Goal: Task Accomplishment & Management: Complete application form

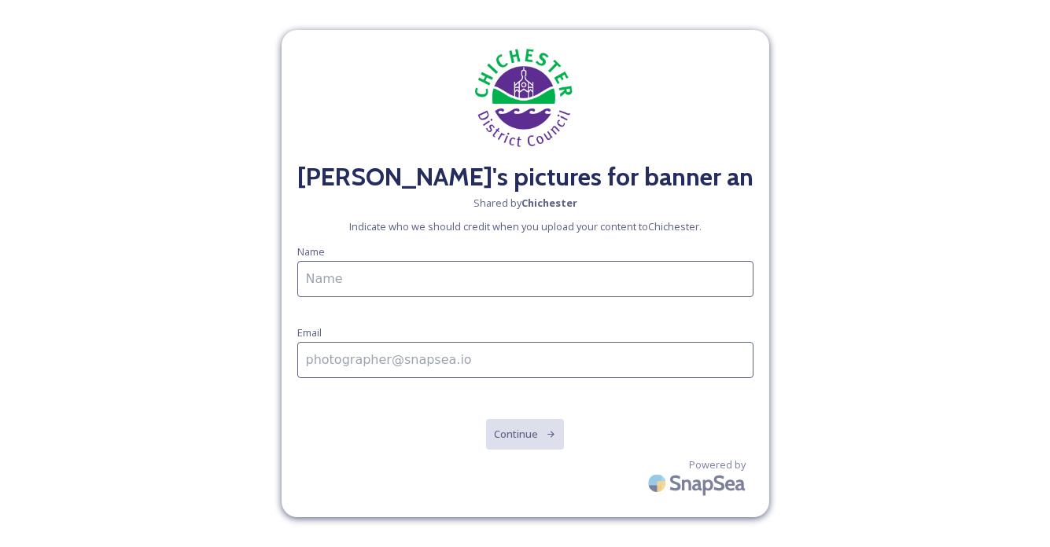
click at [385, 291] on input at bounding box center [525, 279] width 456 height 36
type input "[PERSON_NAME]"
type input "[EMAIL_ADDRESS][DOMAIN_NAME]"
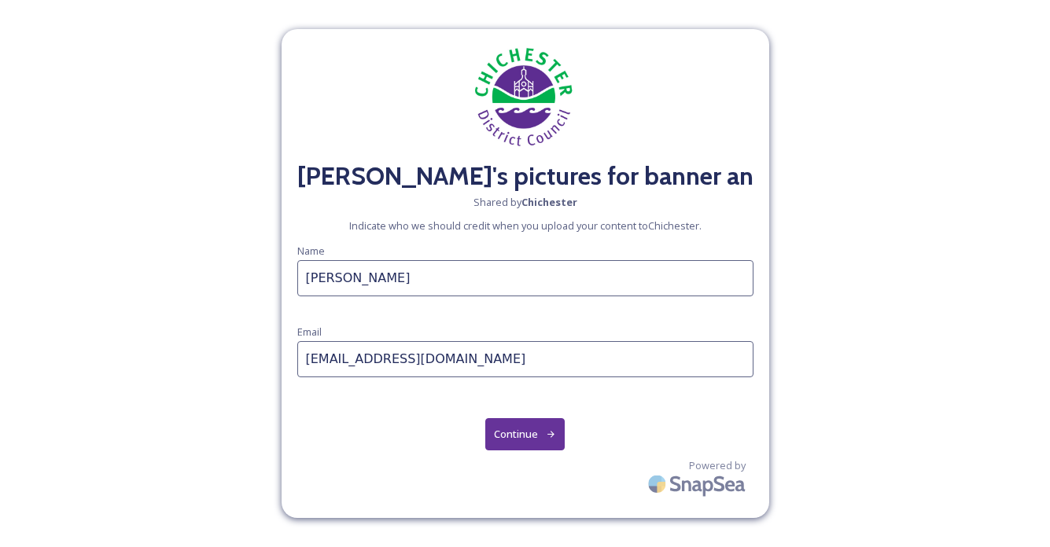
click at [503, 433] on button "Continue" at bounding box center [524, 434] width 79 height 32
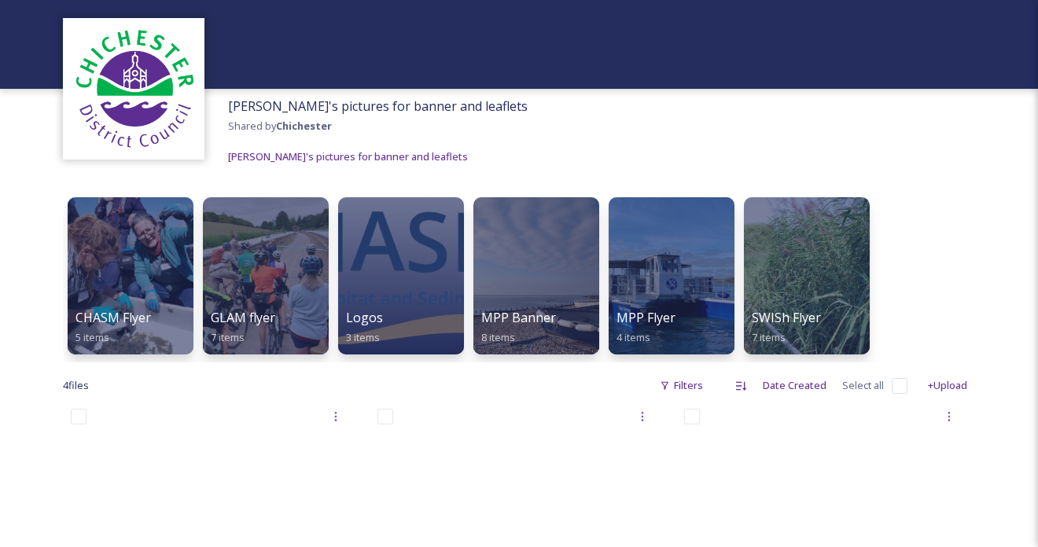
scroll to position [79, 0]
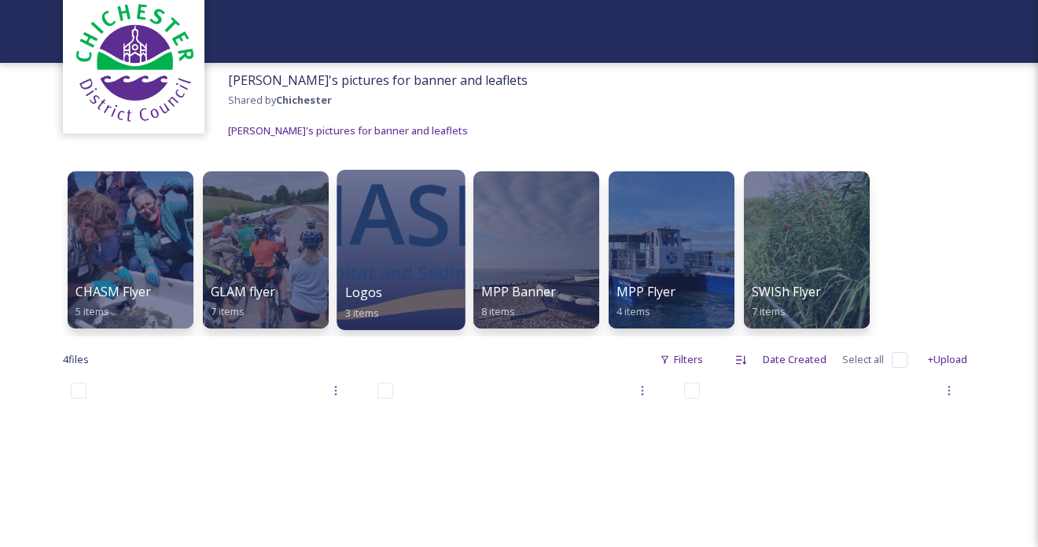
click at [426, 235] on div at bounding box center [401, 250] width 128 height 160
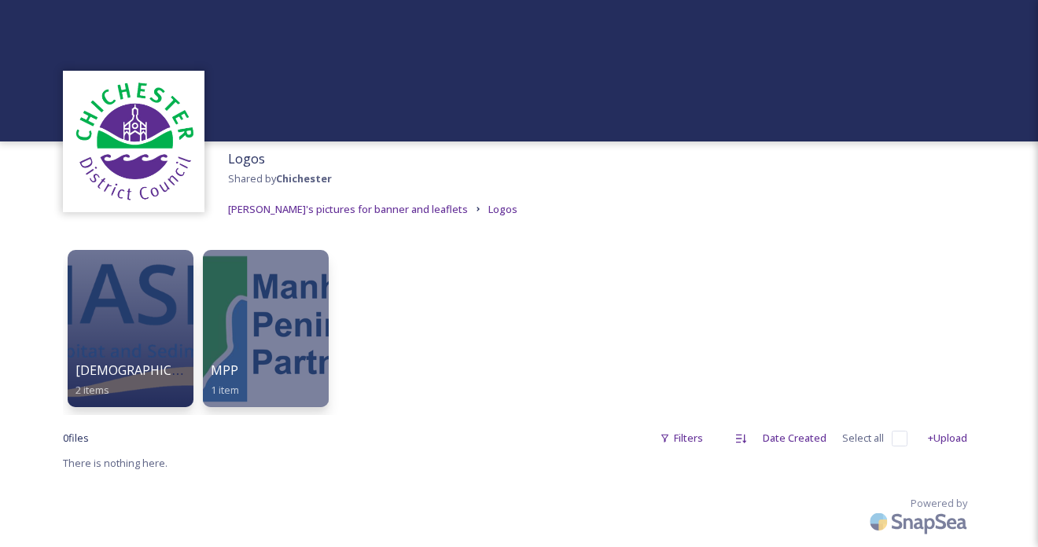
click at [11, 234] on div "Logos Shared by [PERSON_NAME]'s pictures for banner and leaflets Logos CHASM 2 …" at bounding box center [519, 278] width 1038 height 556
click at [485, 212] on div "Logos Shared by [PERSON_NAME]'s pictures for banner and leaflets Logos" at bounding box center [519, 184] width 1038 height 85
click at [883, 46] on div at bounding box center [519, 71] width 1038 height 142
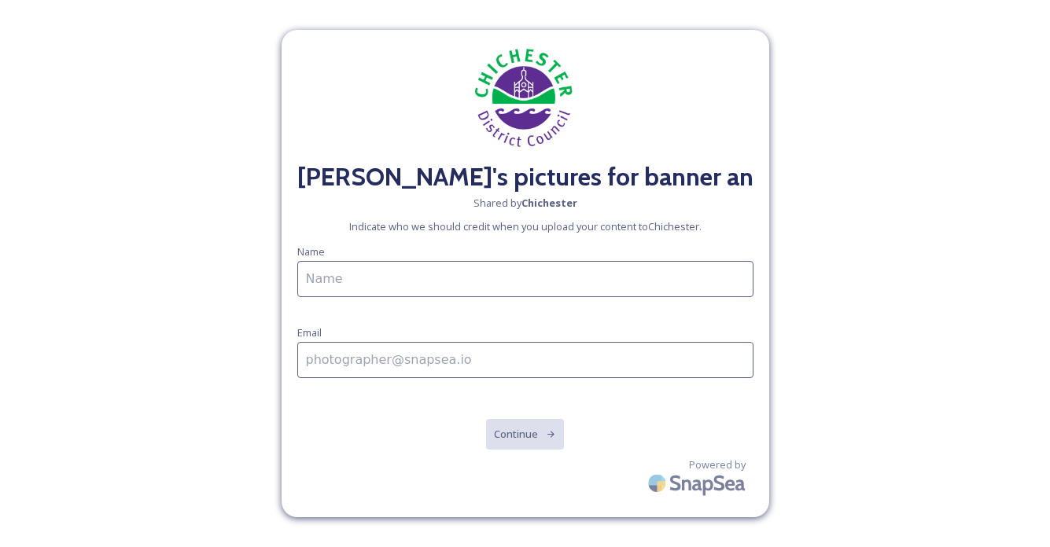
click at [403, 291] on input at bounding box center [525, 279] width 456 height 36
type input "[PERSON_NAME]"
type input "[EMAIL_ADDRESS][DOMAIN_NAME]"
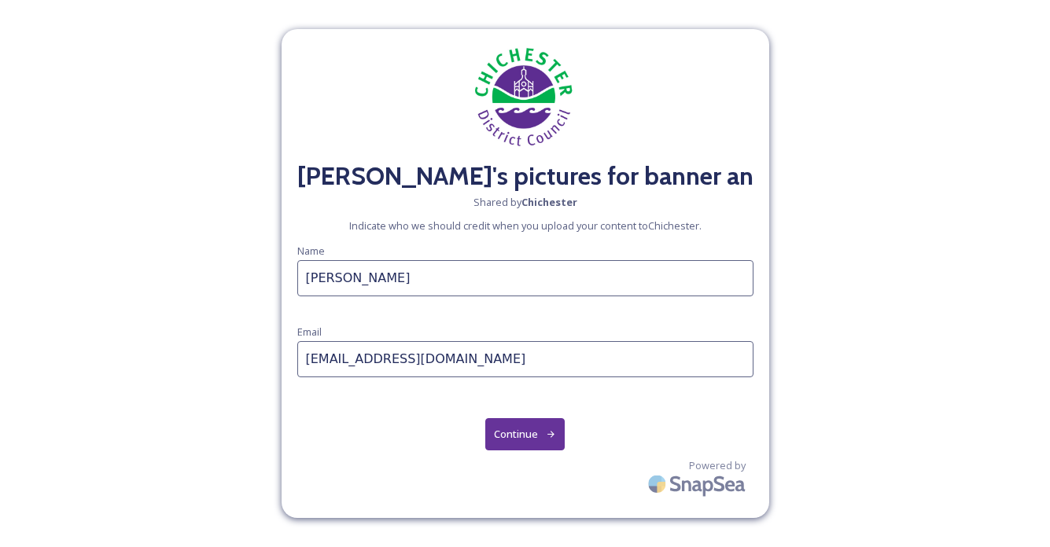
click at [514, 431] on button "Continue" at bounding box center [524, 434] width 79 height 32
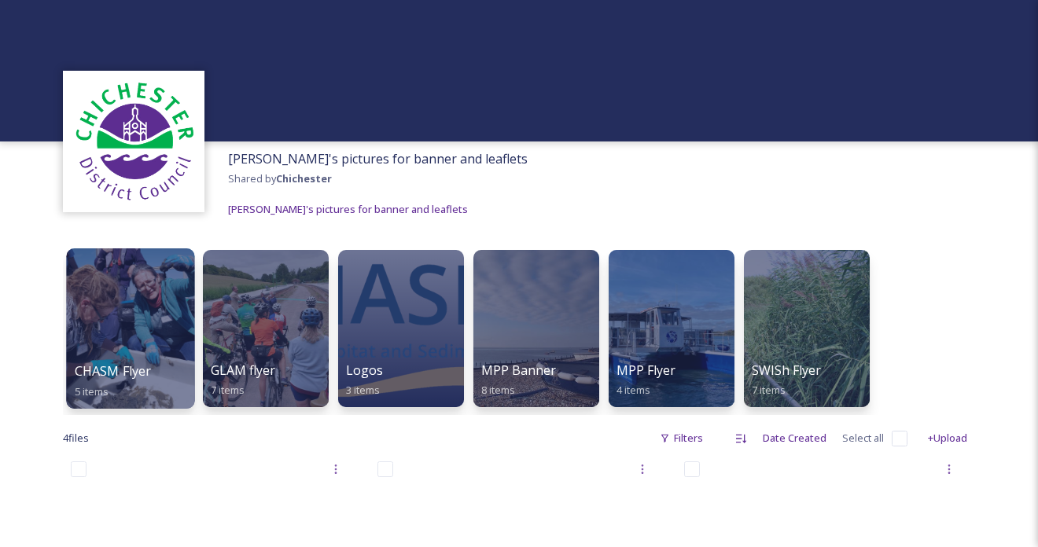
click at [127, 297] on div at bounding box center [130, 329] width 128 height 160
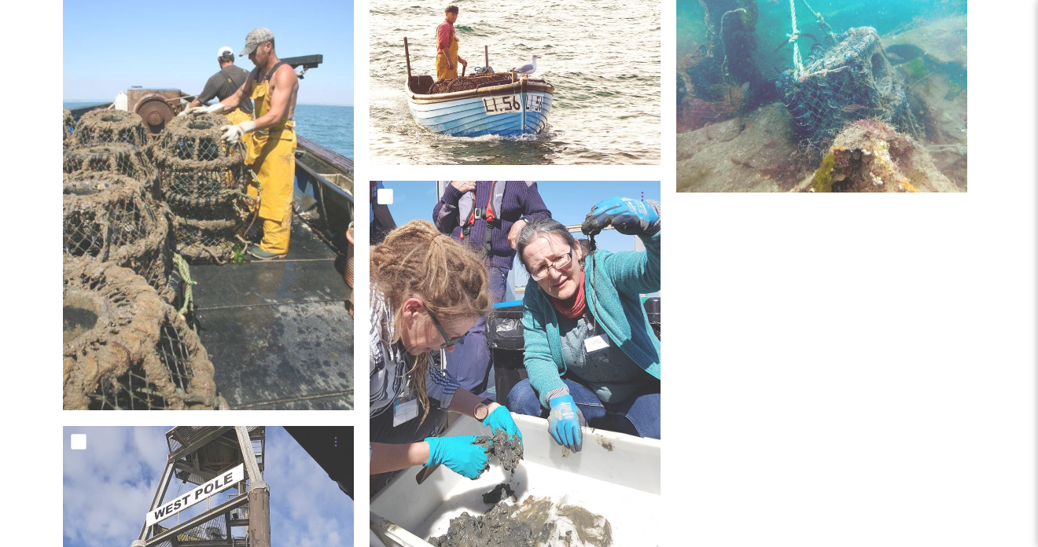
scroll to position [236, 0]
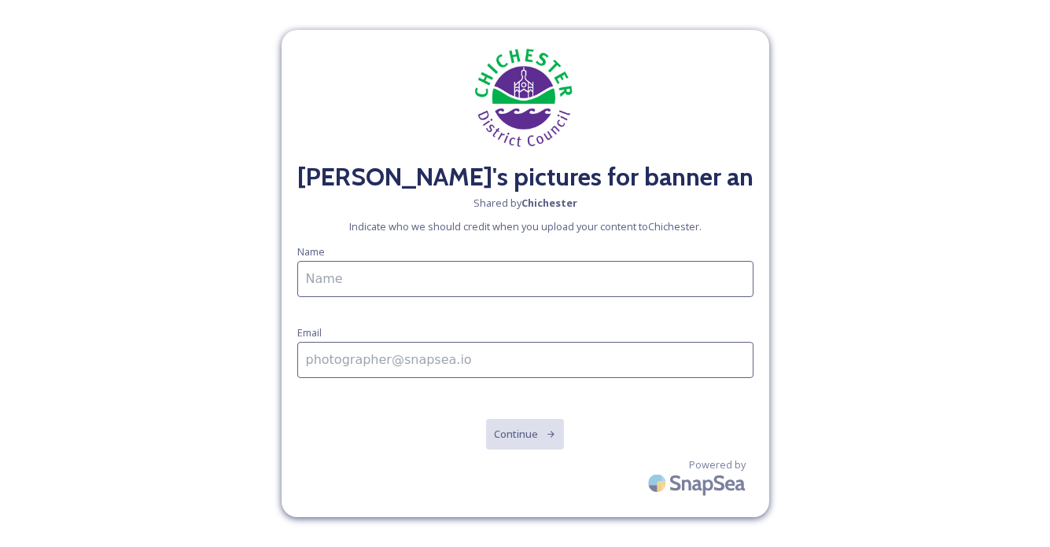
click at [418, 267] on input at bounding box center [525, 279] width 456 height 36
type input "[PERSON_NAME]"
type input "[EMAIL_ADDRESS][DOMAIN_NAME]"
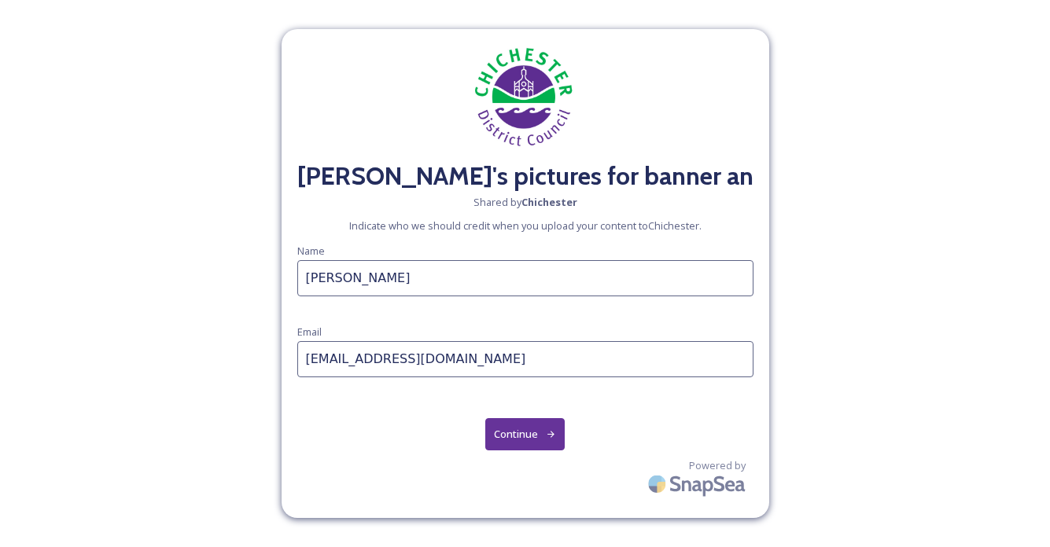
click at [518, 430] on button "Continue" at bounding box center [524, 434] width 79 height 32
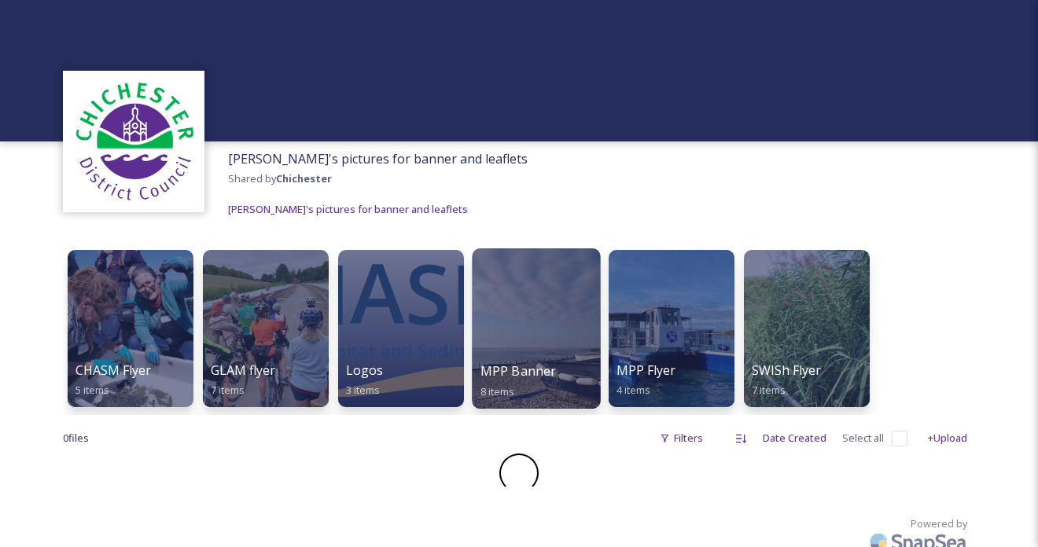
scroll to position [28, 0]
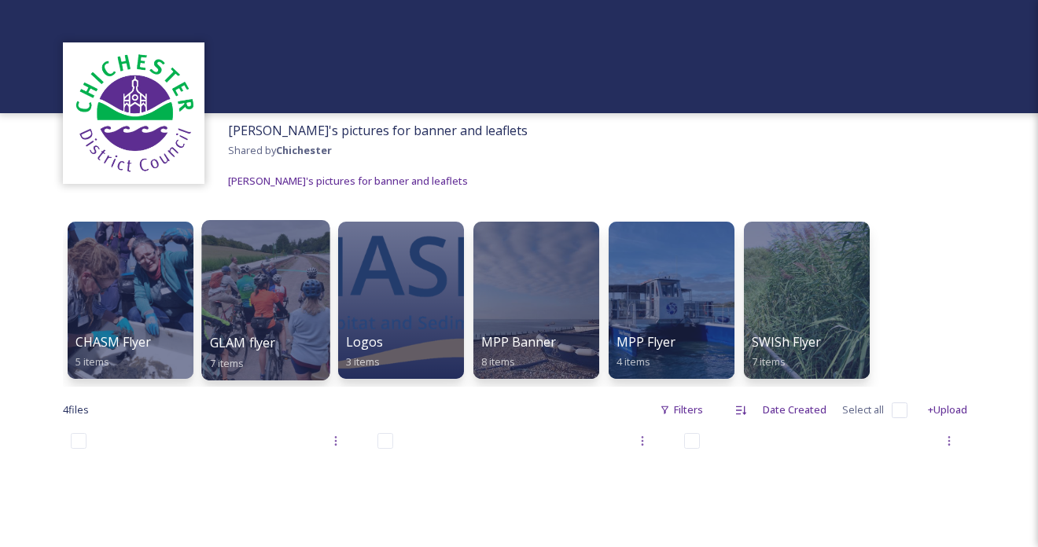
click at [280, 297] on div at bounding box center [265, 300] width 128 height 160
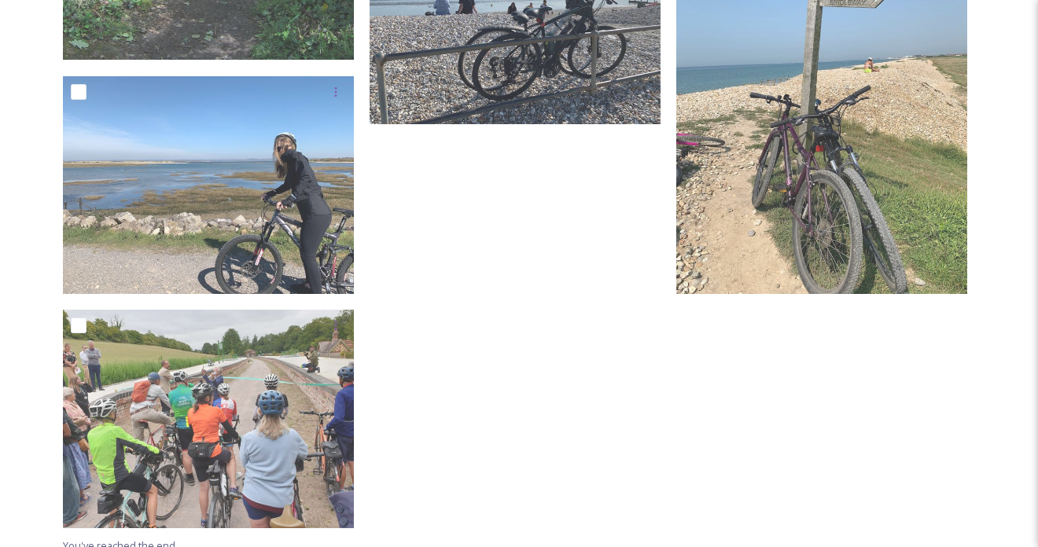
scroll to position [707, 0]
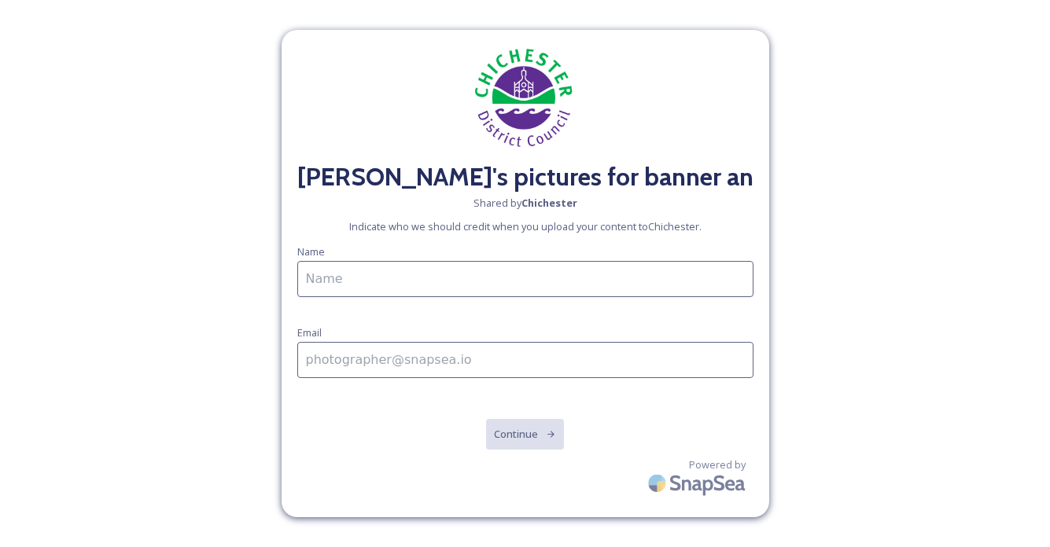
click at [371, 294] on input at bounding box center [525, 279] width 456 height 36
type input "[PERSON_NAME]"
type input "[EMAIL_ADDRESS][DOMAIN_NAME]"
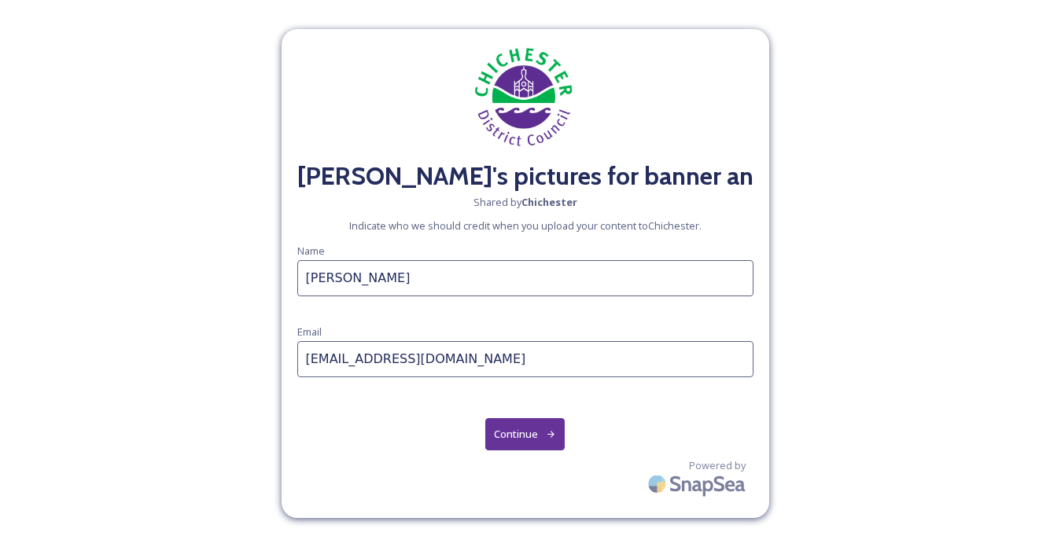
click at [519, 437] on button "Continue" at bounding box center [524, 434] width 79 height 32
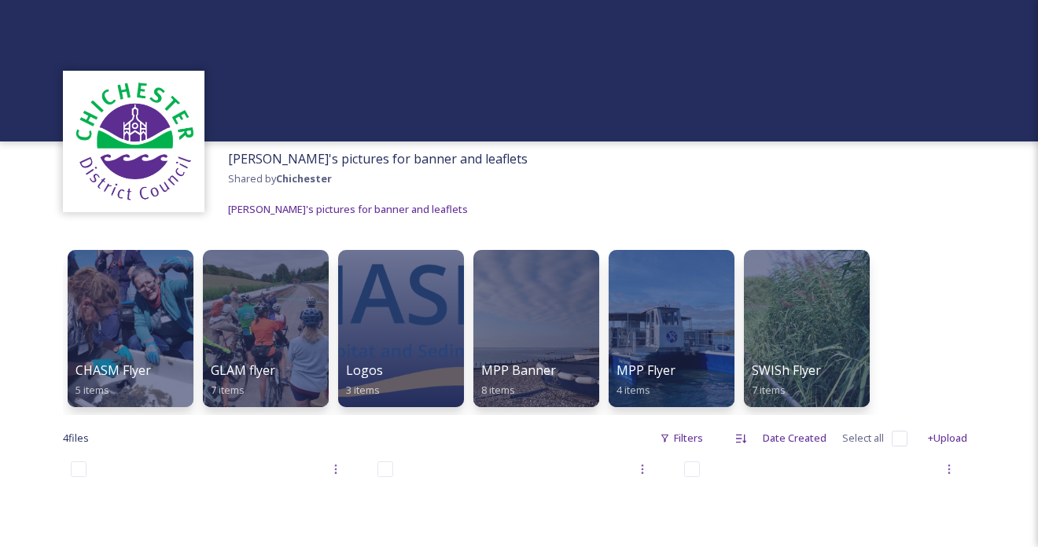
scroll to position [79, 0]
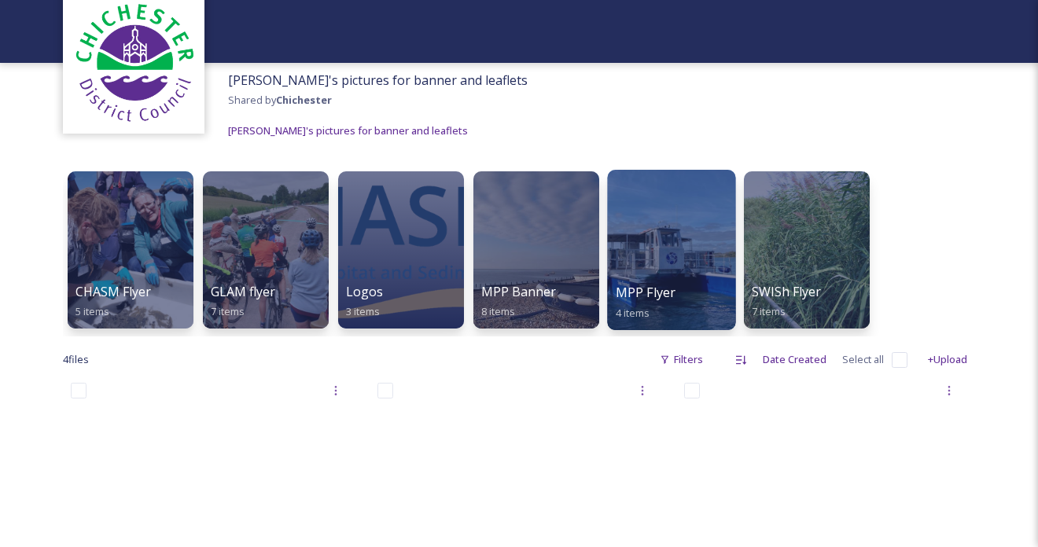
click at [672, 241] on div at bounding box center [671, 250] width 128 height 160
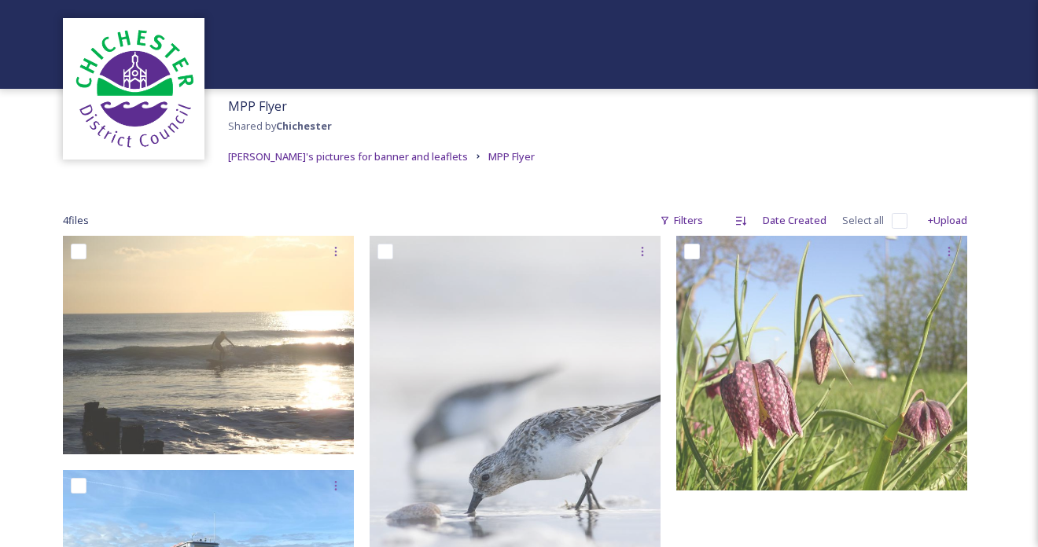
scroll to position [51, 0]
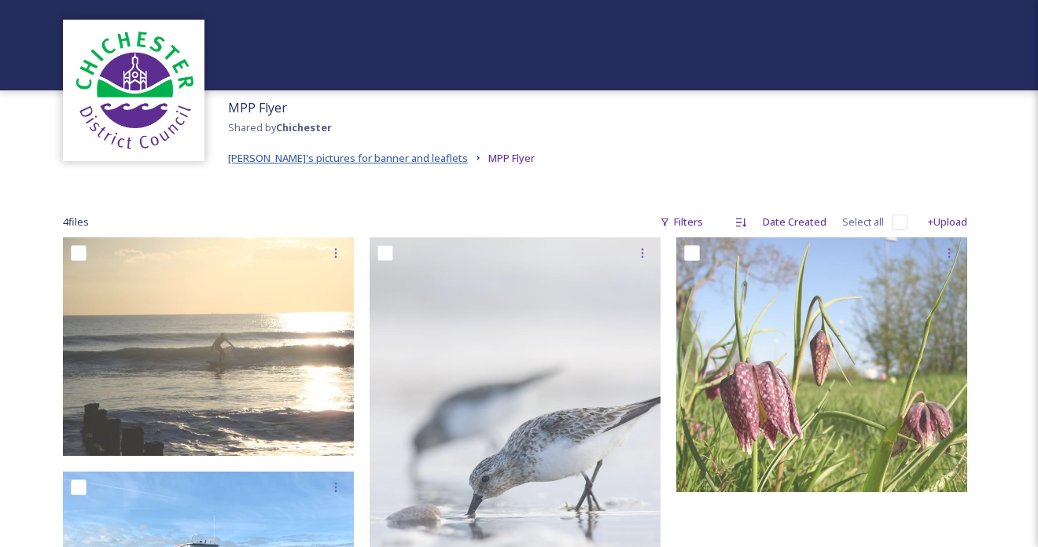
click at [333, 159] on span "[PERSON_NAME]'s pictures for banner and leaflets" at bounding box center [348, 158] width 240 height 14
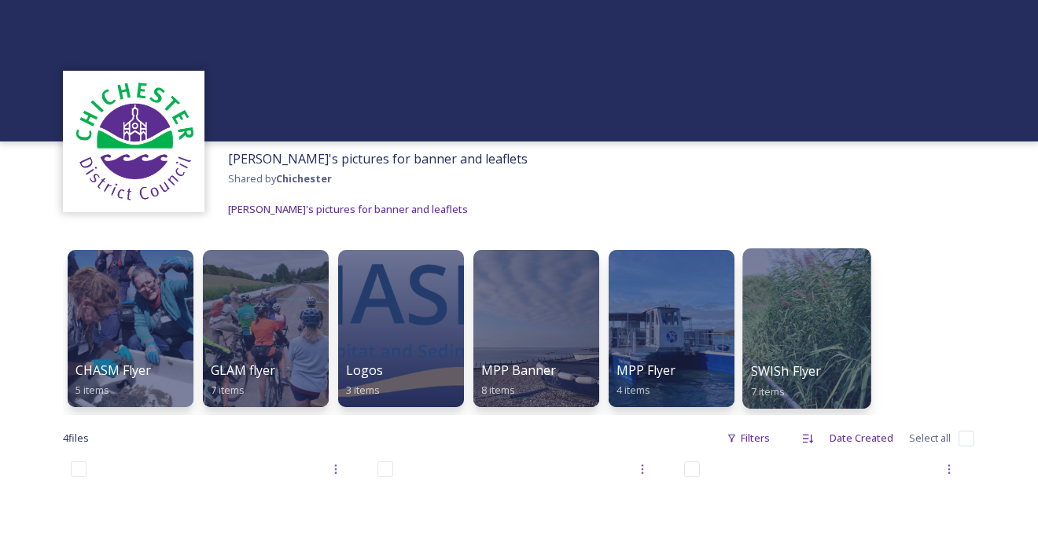
click at [794, 315] on div at bounding box center [807, 329] width 128 height 160
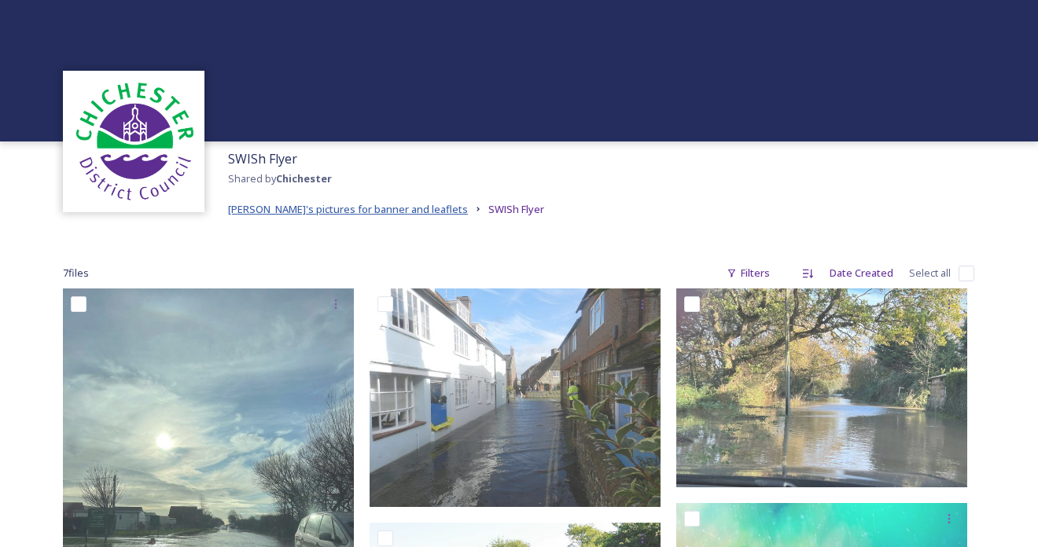
click at [313, 210] on span "[PERSON_NAME]'s pictures for banner and leaflets" at bounding box center [348, 209] width 240 height 14
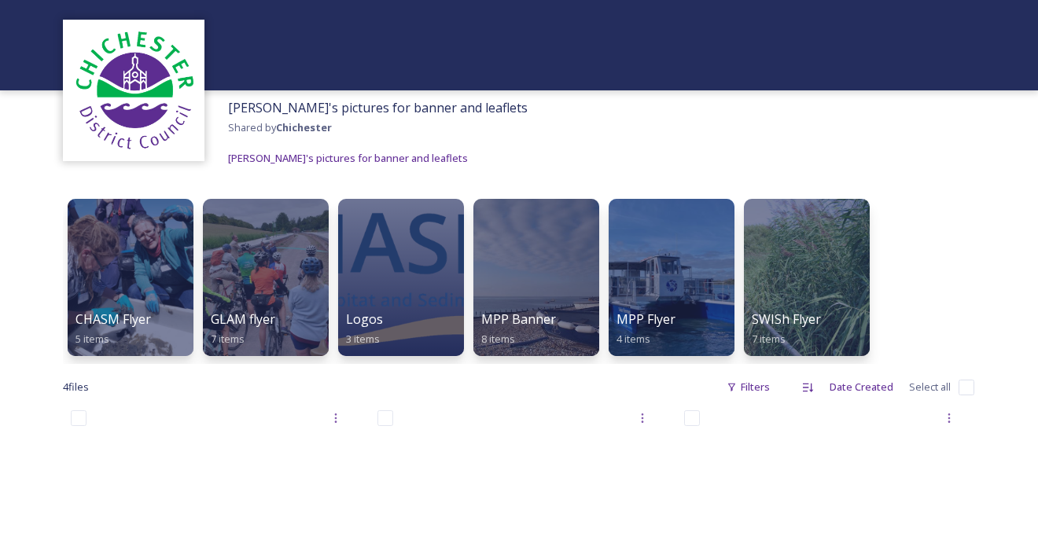
scroll to position [79, 0]
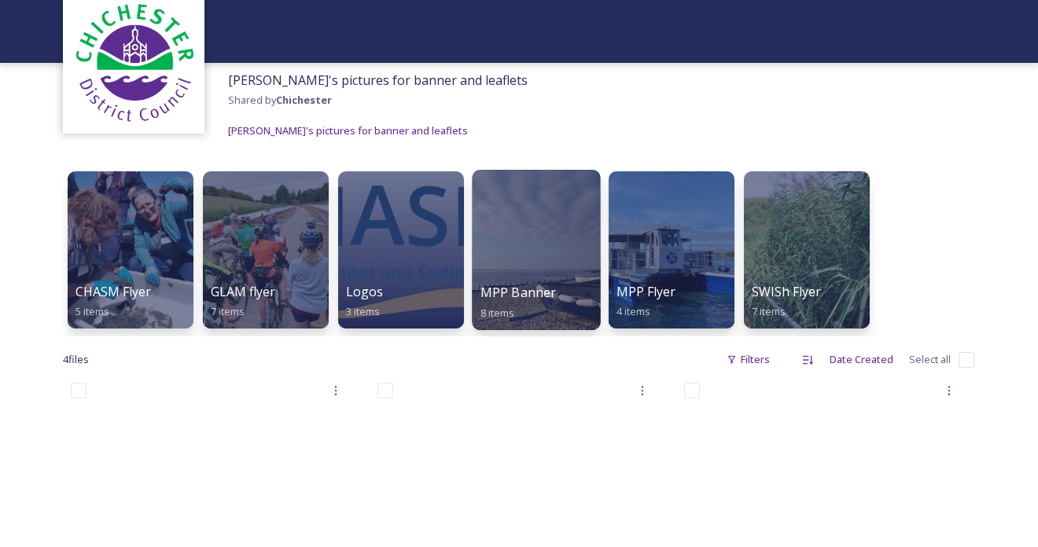
click at [511, 241] on div at bounding box center [536, 250] width 128 height 160
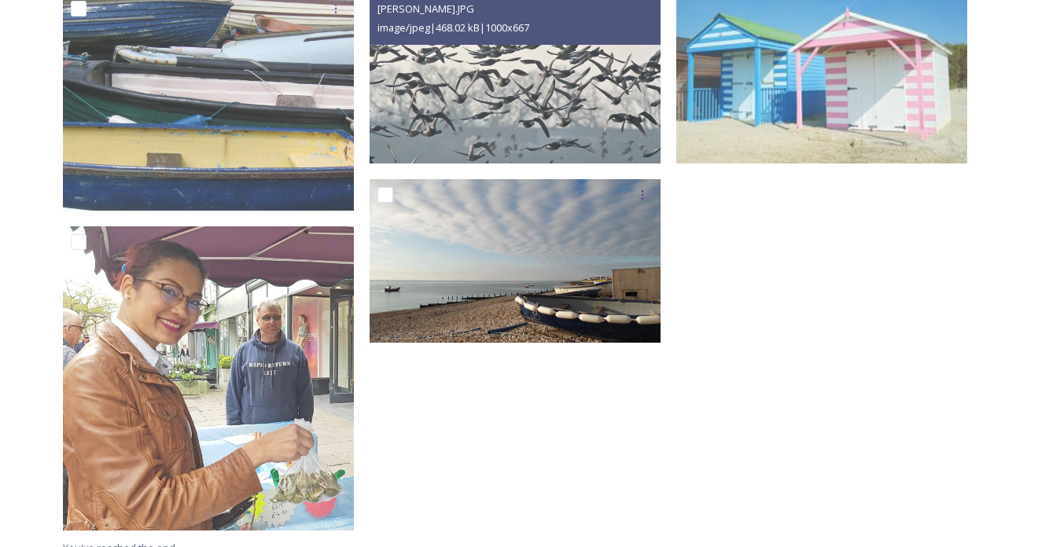
scroll to position [544, 0]
